Goal: Find specific page/section: Find specific page/section

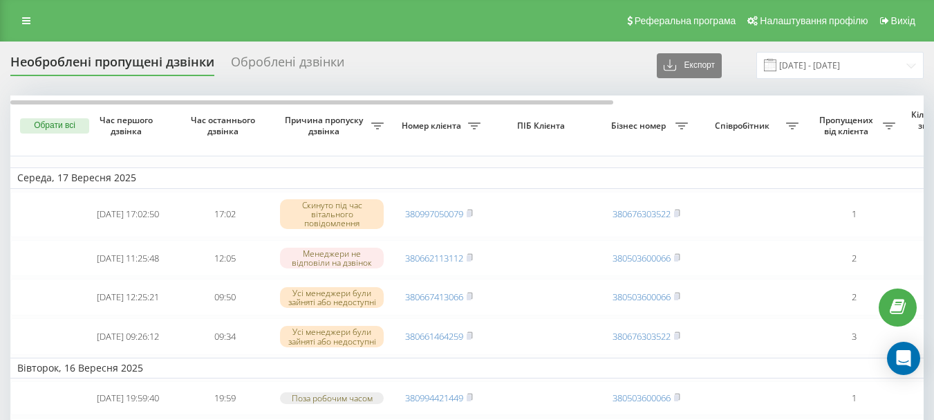
click at [903, 17] on span "Вихід" at bounding box center [903, 20] width 24 height 11
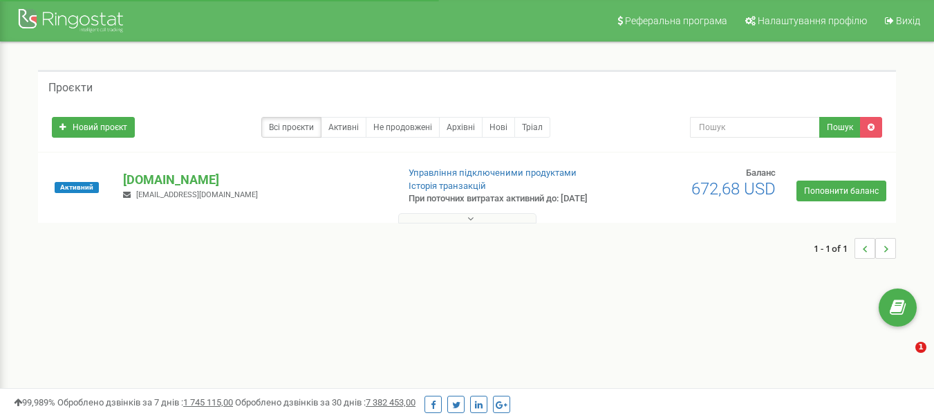
click at [470, 223] on icon at bounding box center [470, 219] width 6 height 10
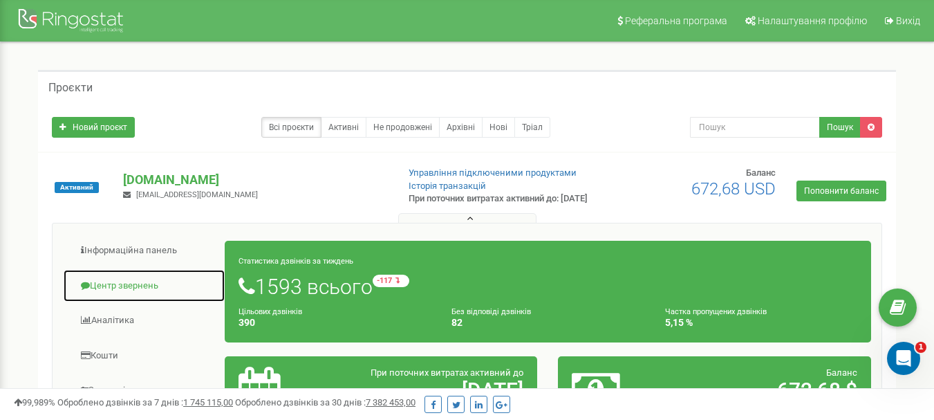
click at [112, 294] on link "Центр звернень" at bounding box center [144, 286] width 162 height 34
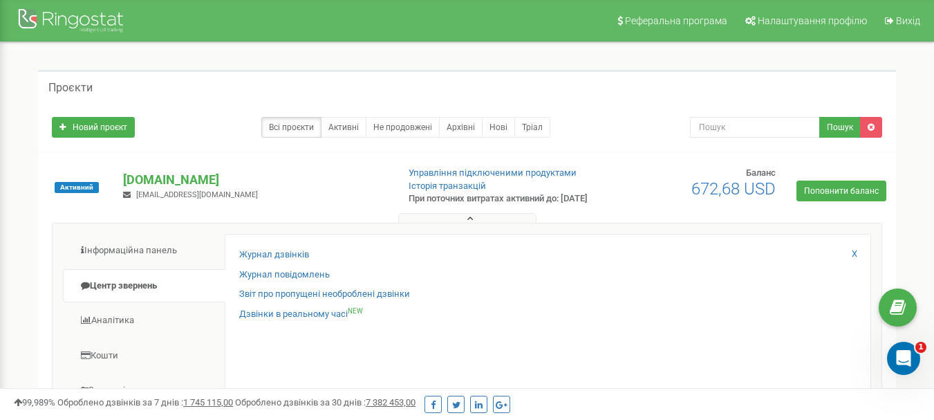
click at [362, 288] on div "Журнал повідомлень" at bounding box center [547, 278] width 617 height 20
click at [366, 301] on link "Звіт про пропущені необроблені дзвінки" at bounding box center [324, 294] width 171 height 13
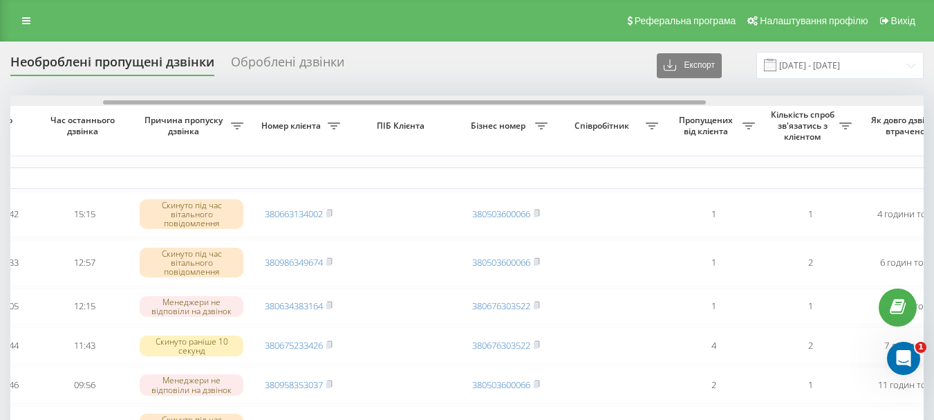
drag, startPoint x: 513, startPoint y: 100, endPoint x: 583, endPoint y: 90, distance: 70.6
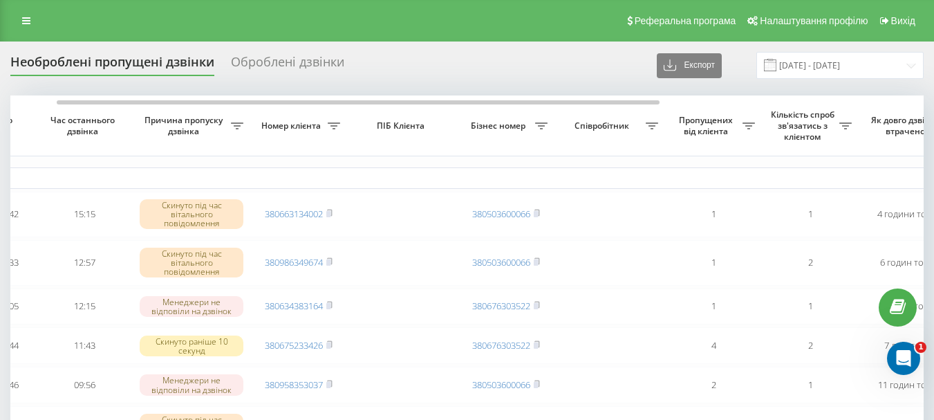
scroll to position [0, 113]
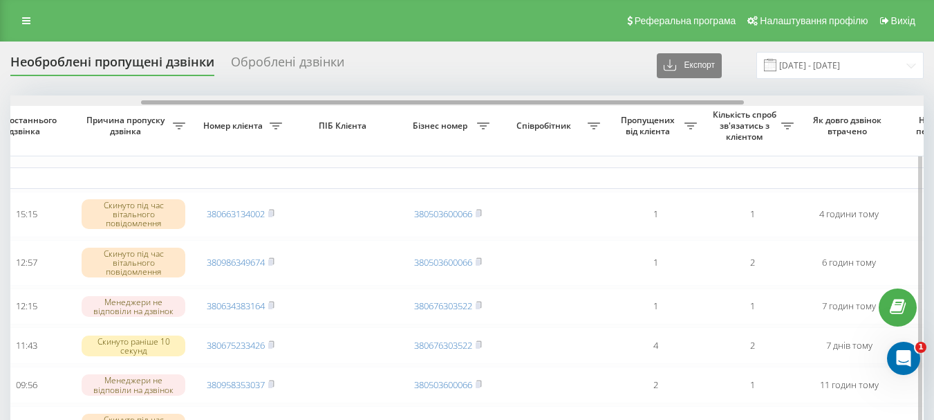
drag, startPoint x: 312, startPoint y: 102, endPoint x: 337, endPoint y: 95, distance: 25.8
